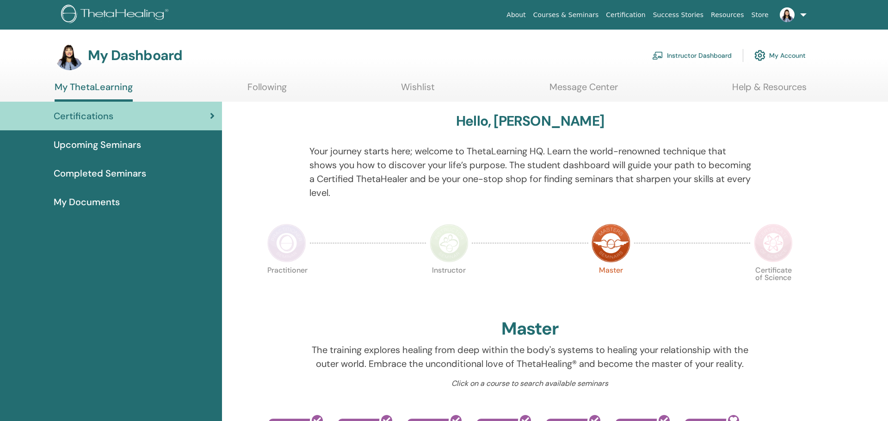
click at [686, 54] on link "Instructor Dashboard" at bounding box center [692, 55] width 80 height 20
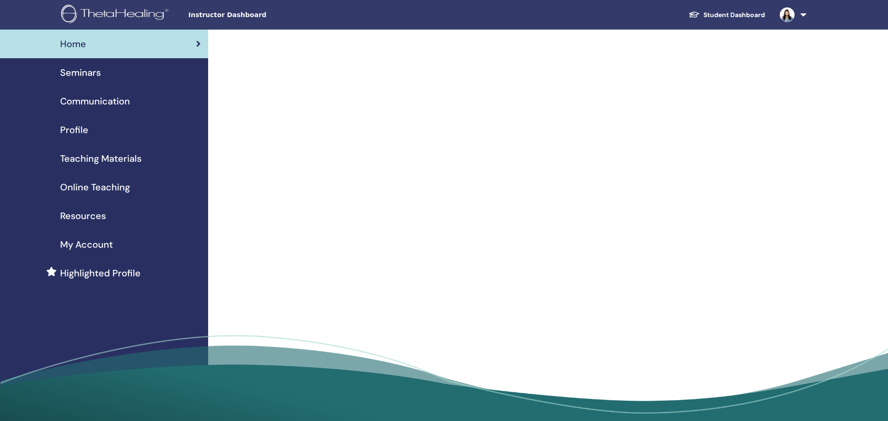
click at [94, 70] on span "Seminars" at bounding box center [80, 73] width 41 height 14
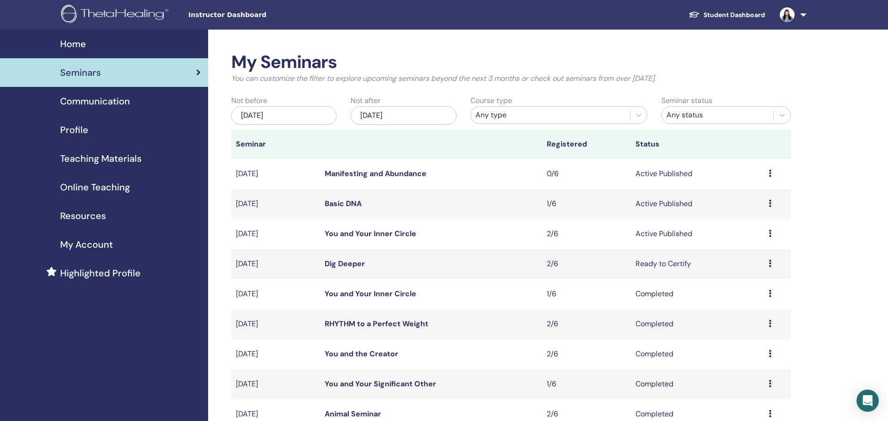
click at [770, 233] on icon at bounding box center [769, 233] width 3 height 7
click at [754, 268] on link "Attendees" at bounding box center [742, 269] width 35 height 10
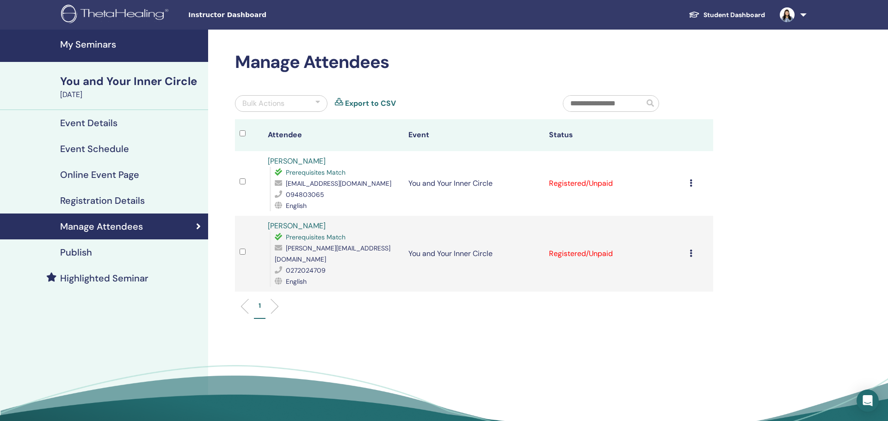
click at [690, 183] on icon at bounding box center [690, 182] width 3 height 7
click at [700, 261] on p "Complete and Certify" at bounding box center [677, 260] width 73 height 11
click at [691, 250] on icon at bounding box center [690, 253] width 3 height 7
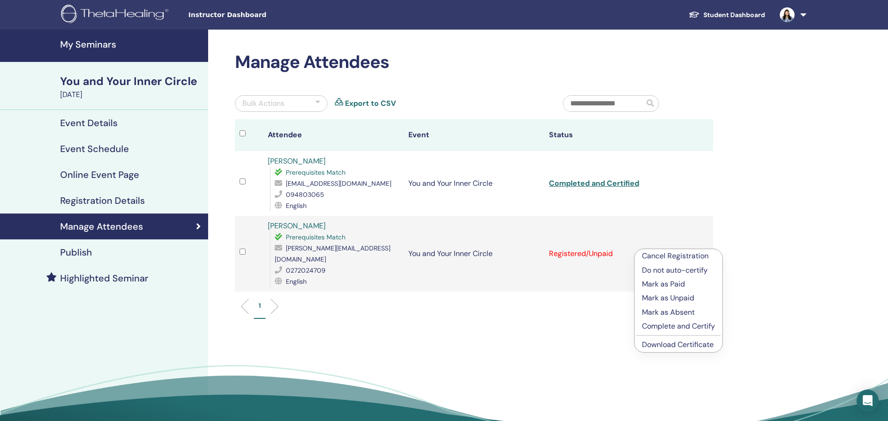
click at [687, 326] on p "Complete and Certify" at bounding box center [678, 326] width 73 height 11
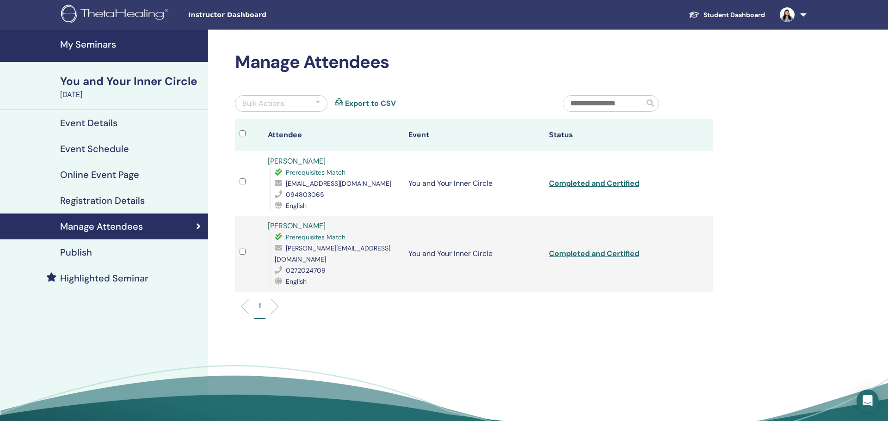
click at [98, 45] on h4 "My Seminars" at bounding box center [131, 44] width 142 height 11
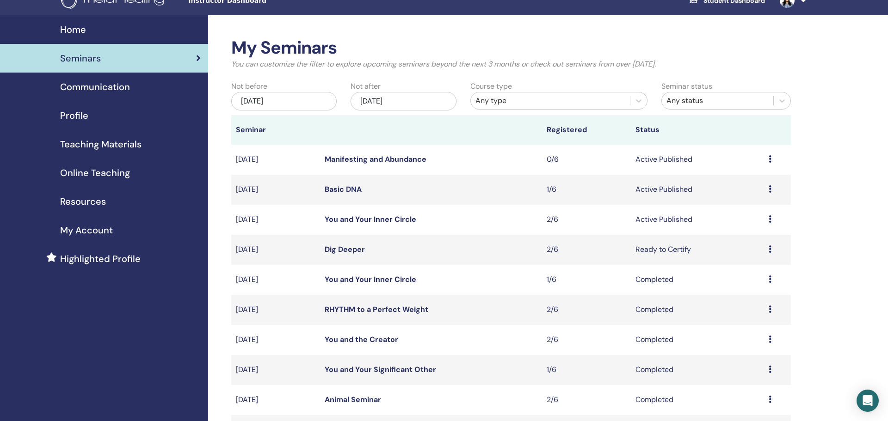
scroll to position [30, 0]
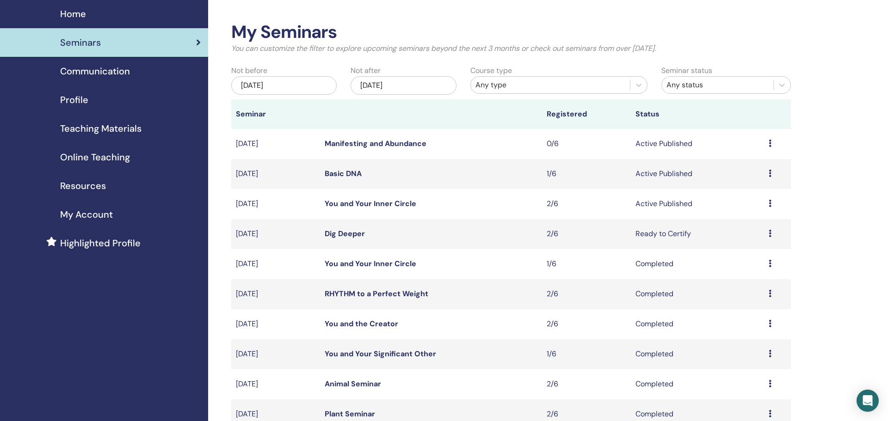
click at [768, 233] on icon at bounding box center [769, 233] width 3 height 7
click at [752, 268] on link "Attendees" at bounding box center [741, 269] width 35 height 10
